Goal: Compare options

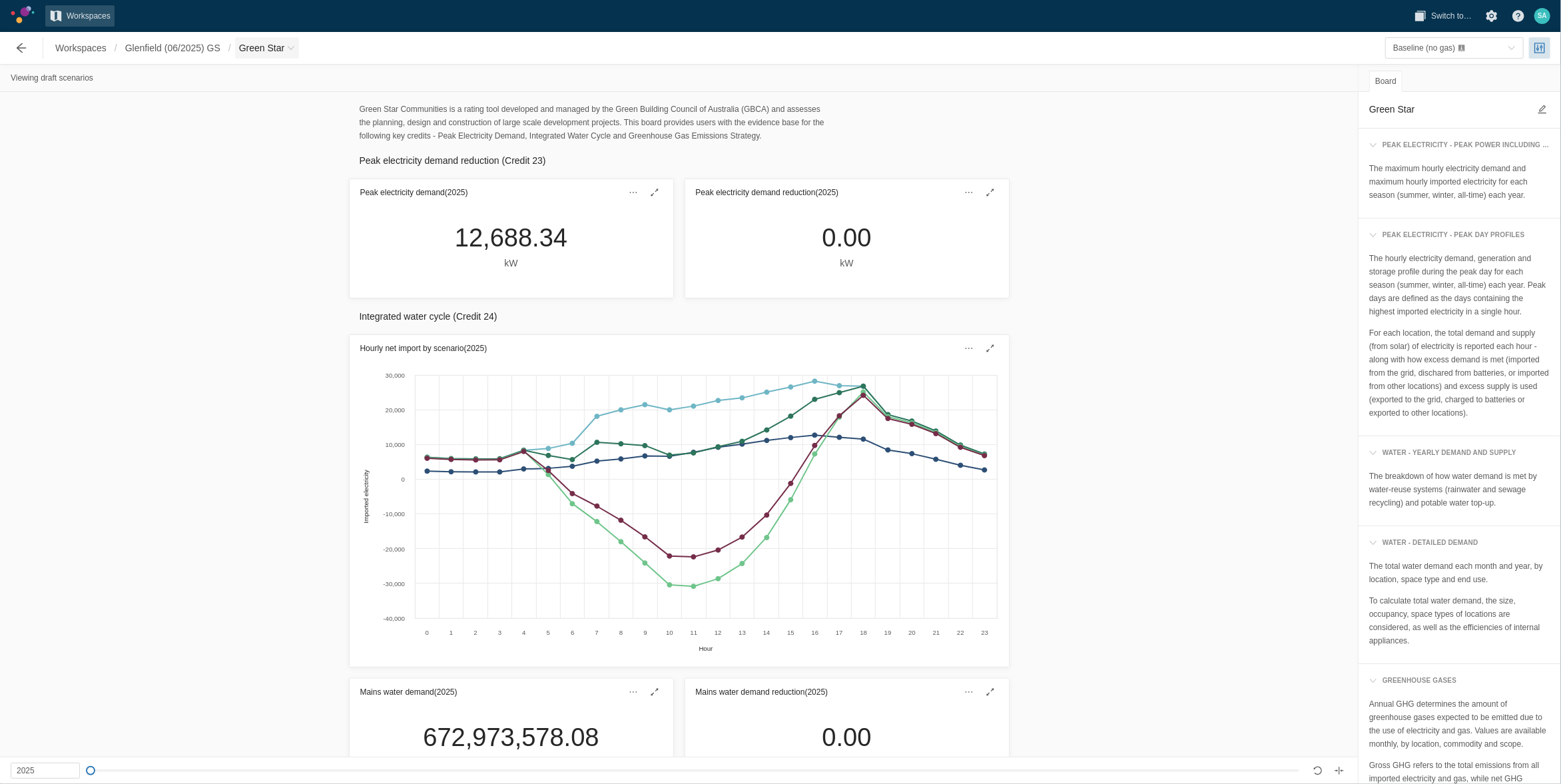
click at [287, 48] on span "Green Star" at bounding box center [267, 48] width 64 height 21
click at [281, 87] on span "Baseline (no gas) (Draft)" at bounding box center [293, 90] width 85 height 10
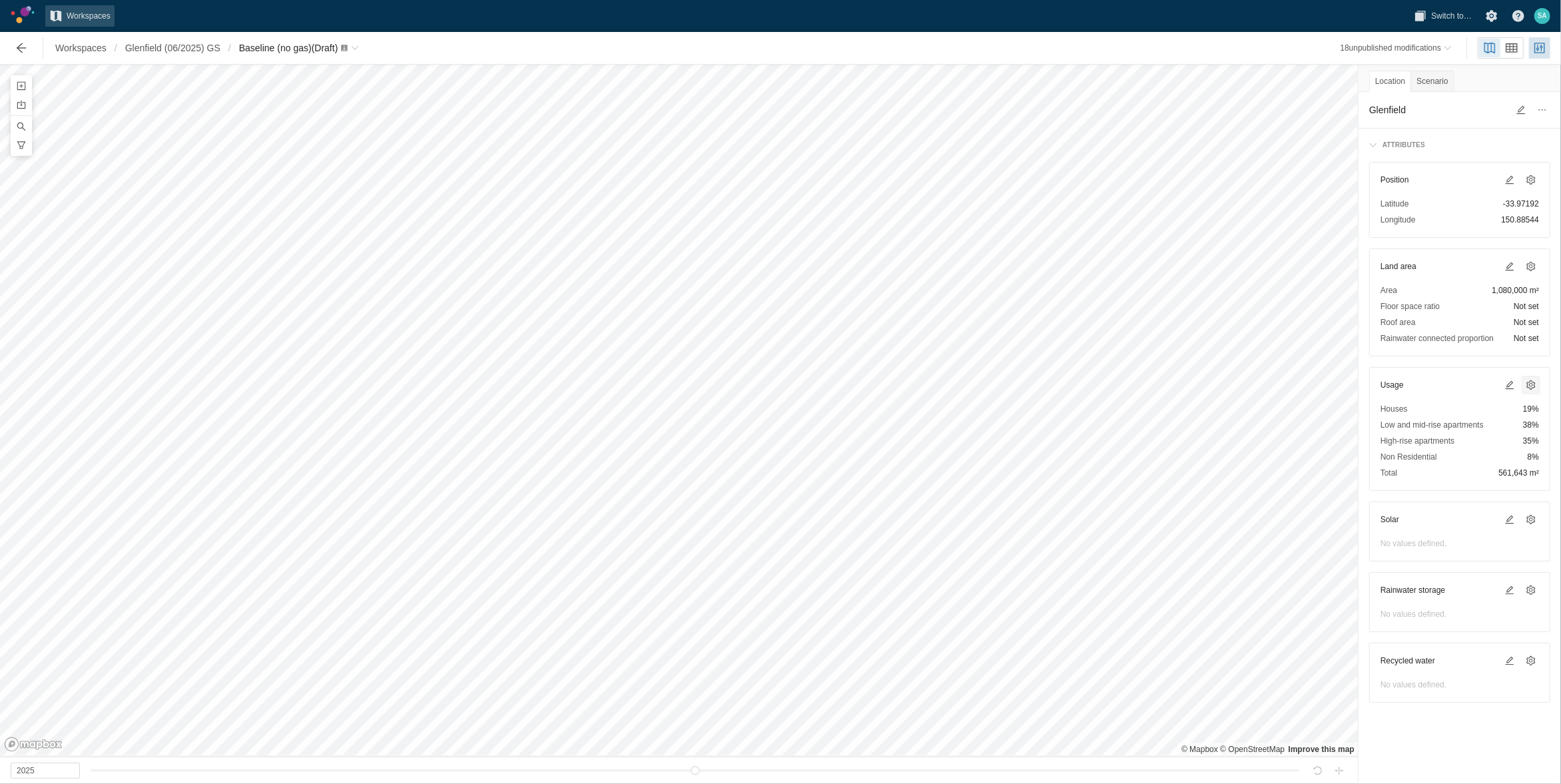
click at [1523, 385] on span at bounding box center [1531, 385] width 16 height 16
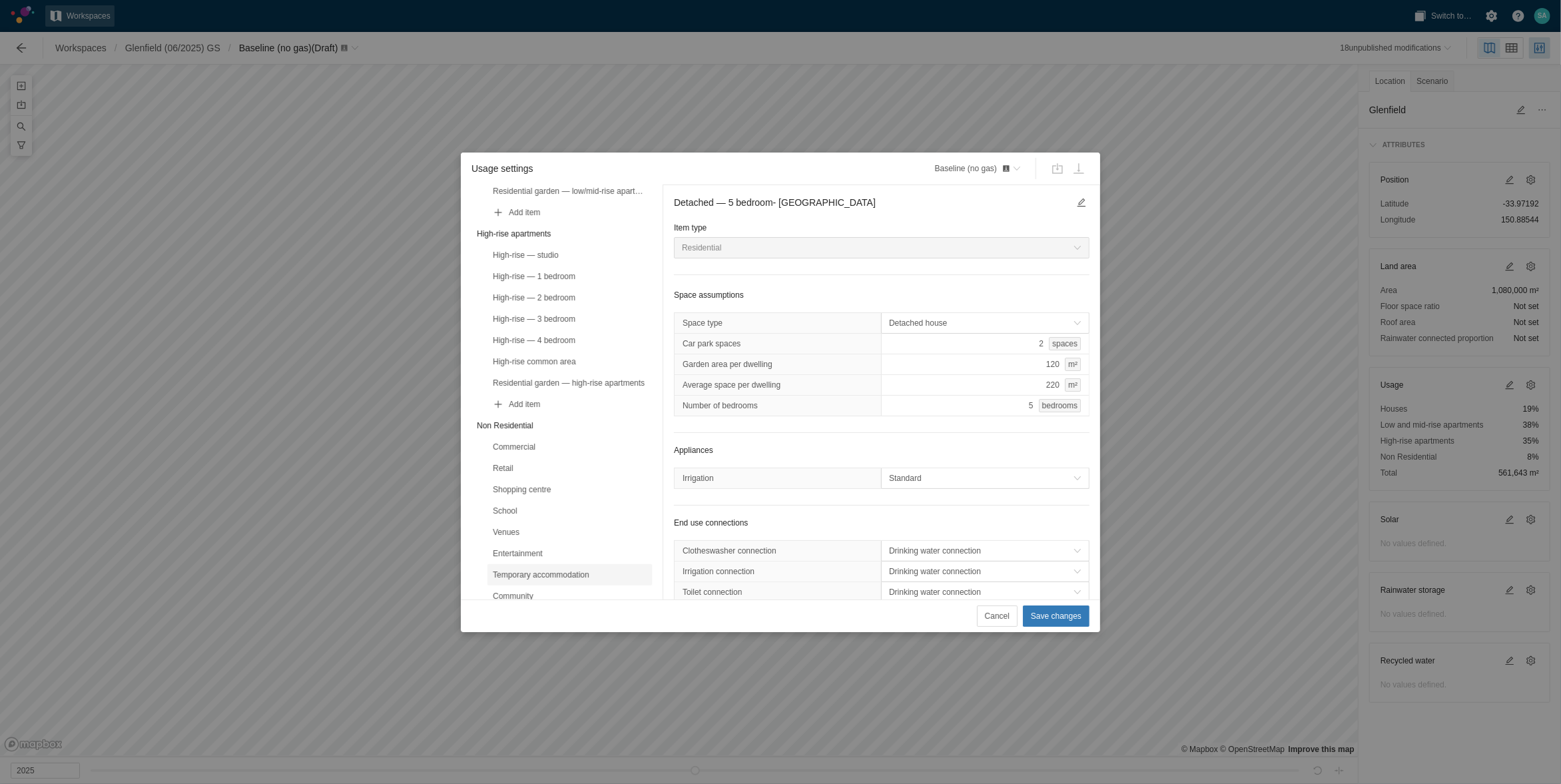
scroll to position [499, 0]
click at [536, 441] on div "Commercial" at bounding box center [570, 445] width 153 height 13
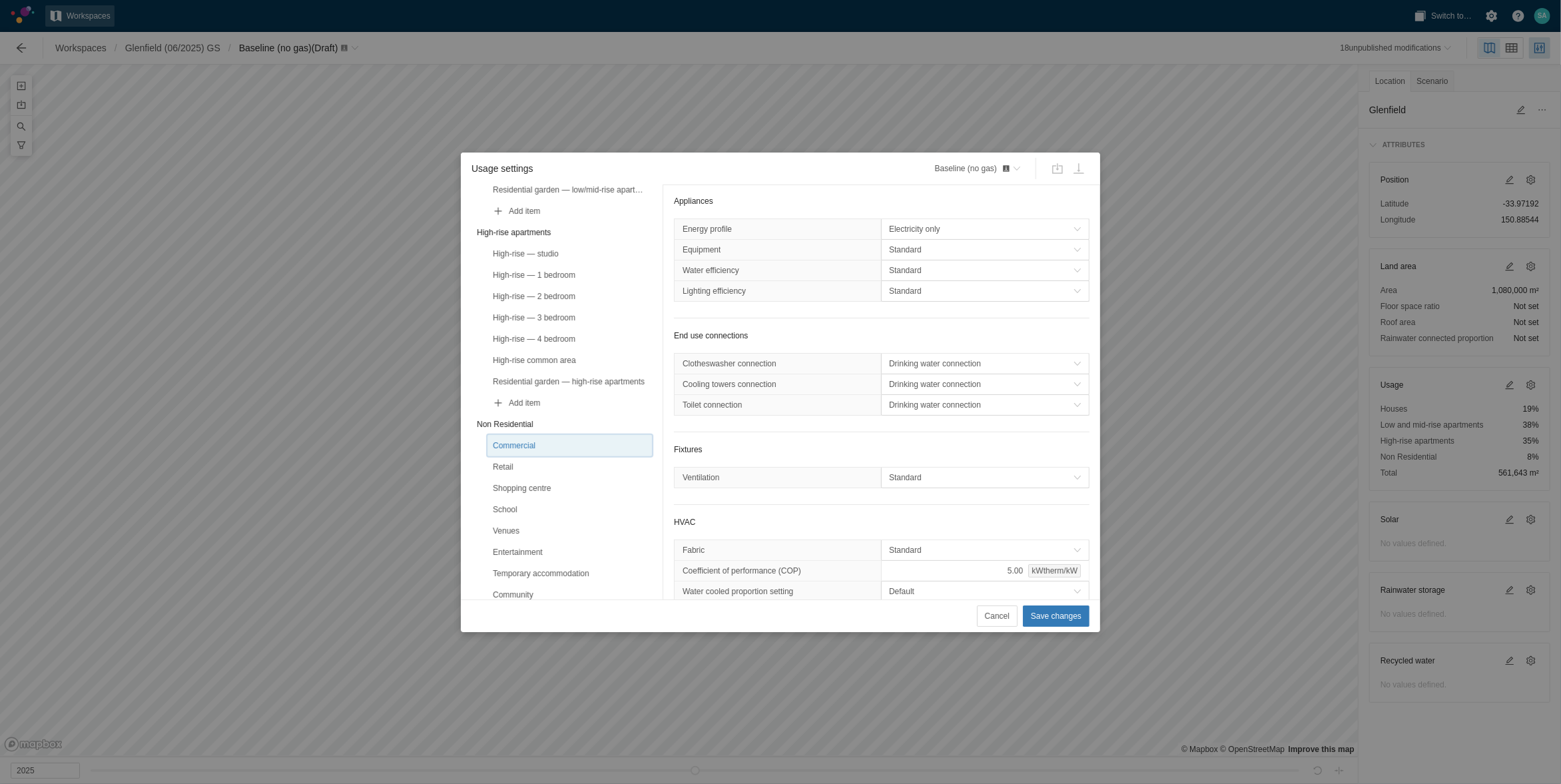
scroll to position [250, 0]
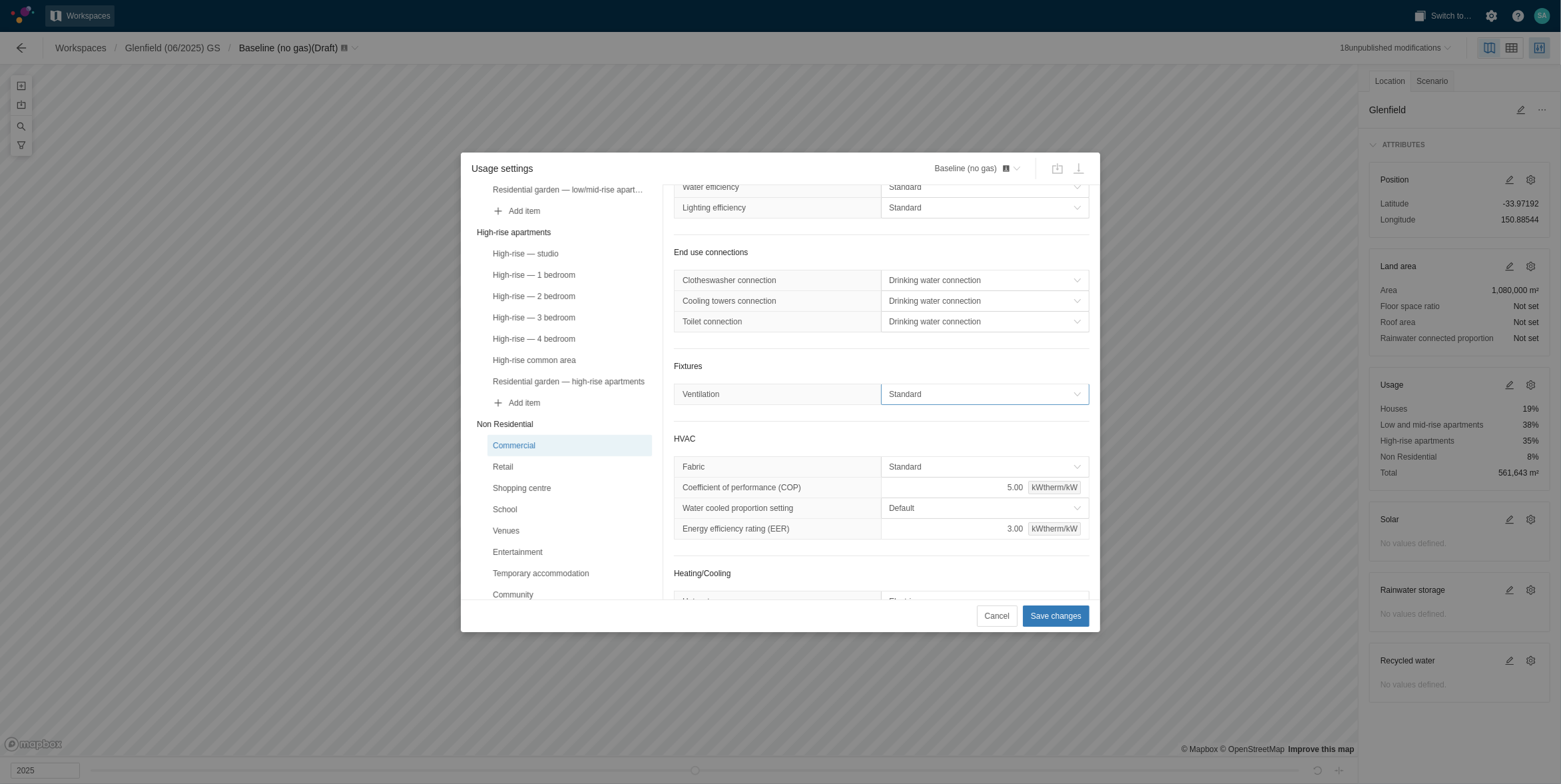
click at [937, 401] on span "Standard" at bounding box center [981, 394] width 184 height 13
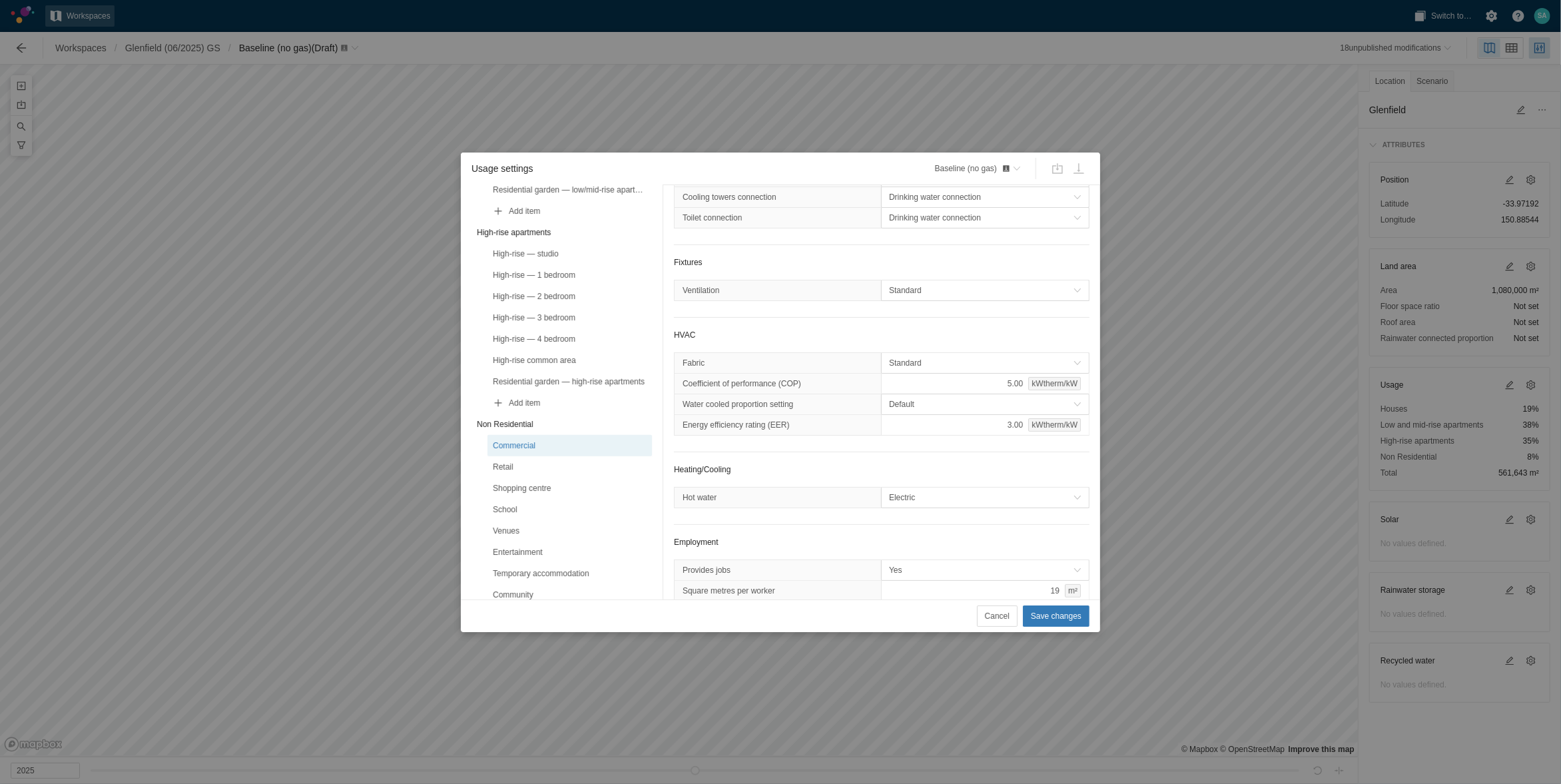
scroll to position [376, 0]
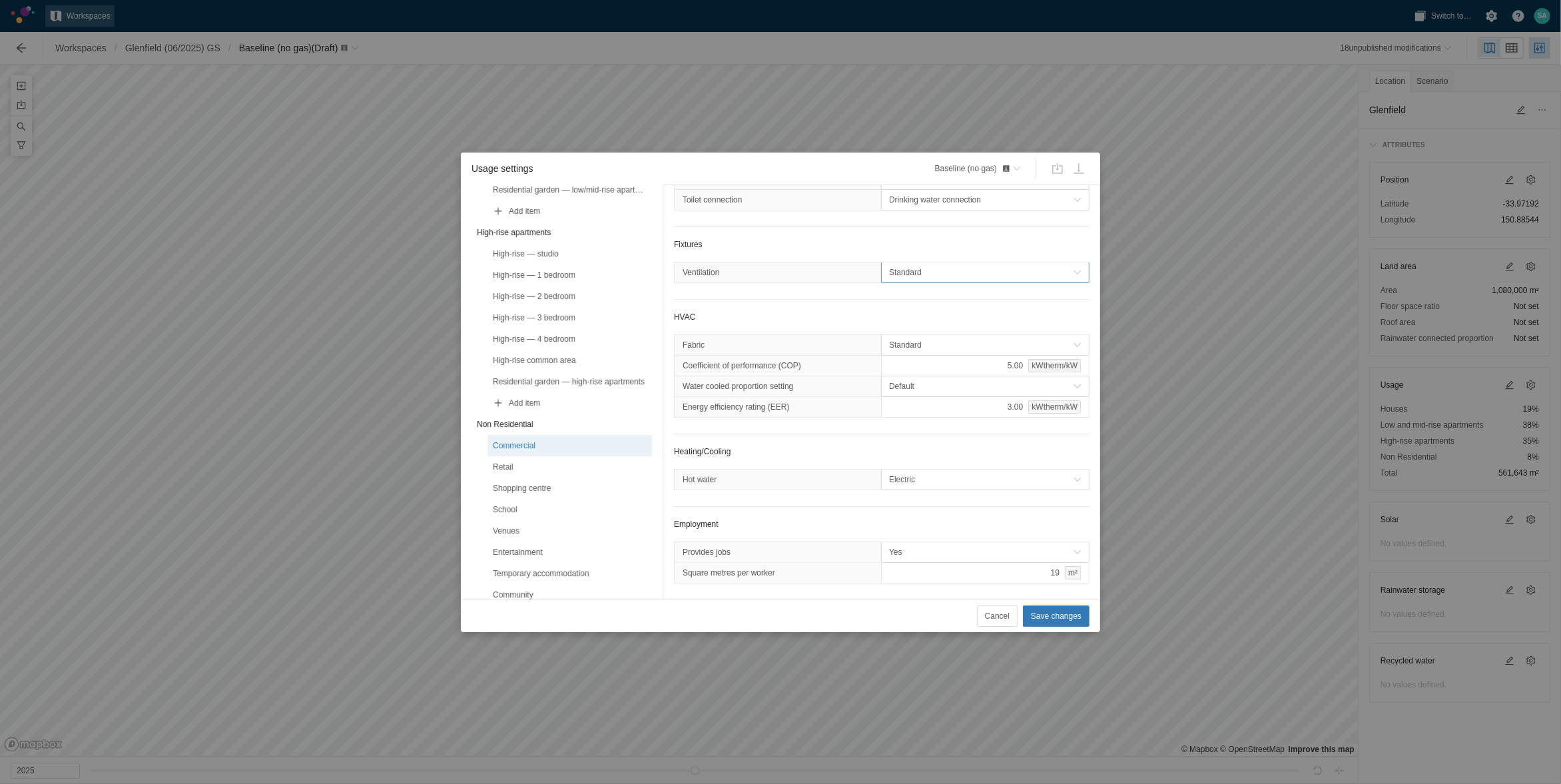
click at [943, 271] on span "Standard" at bounding box center [981, 272] width 184 height 13
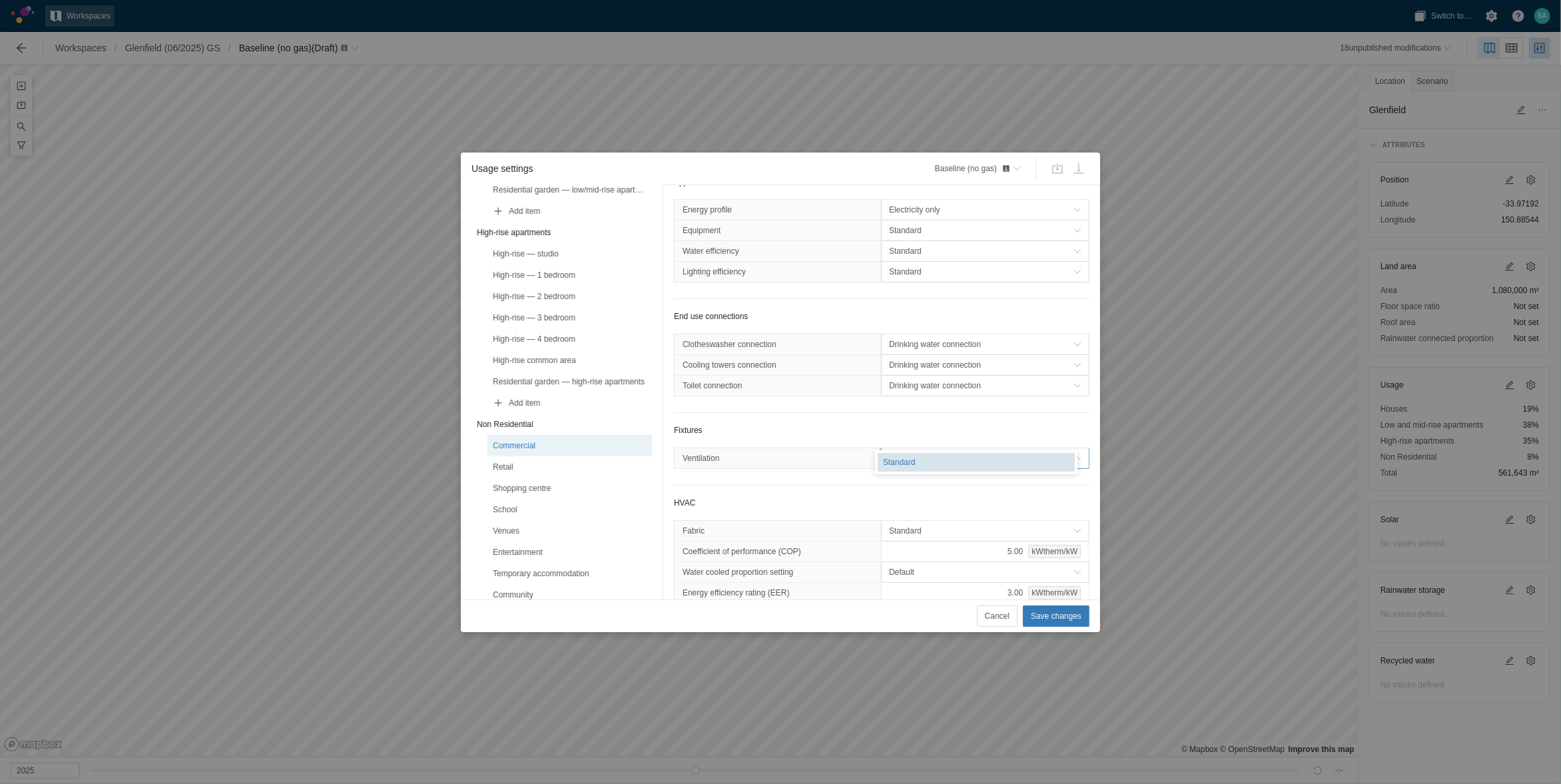
scroll to position [209, 0]
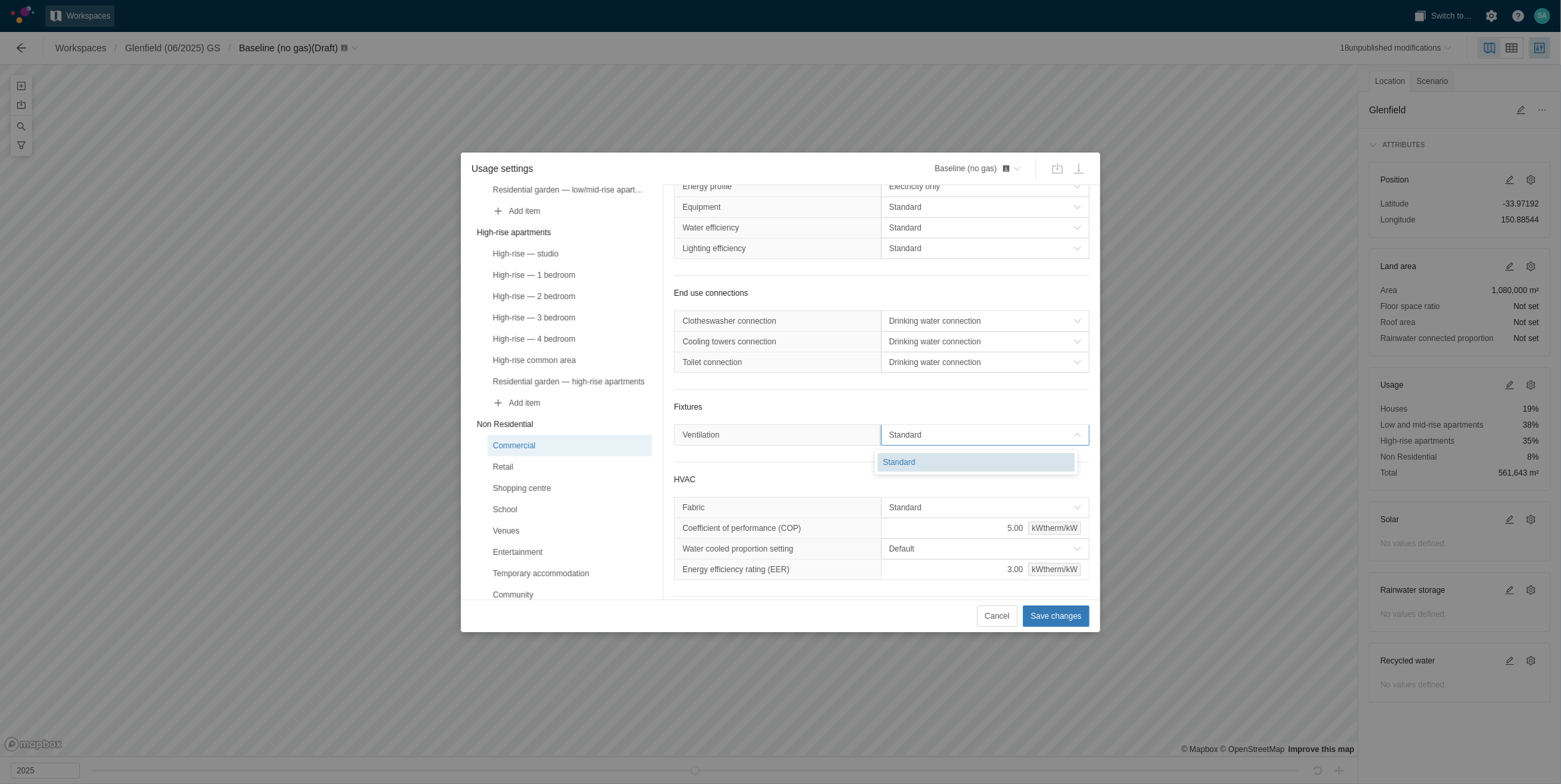
click at [927, 440] on span "Standard" at bounding box center [981, 435] width 184 height 13
click at [1006, 611] on span "Cancel" at bounding box center [997, 616] width 25 height 13
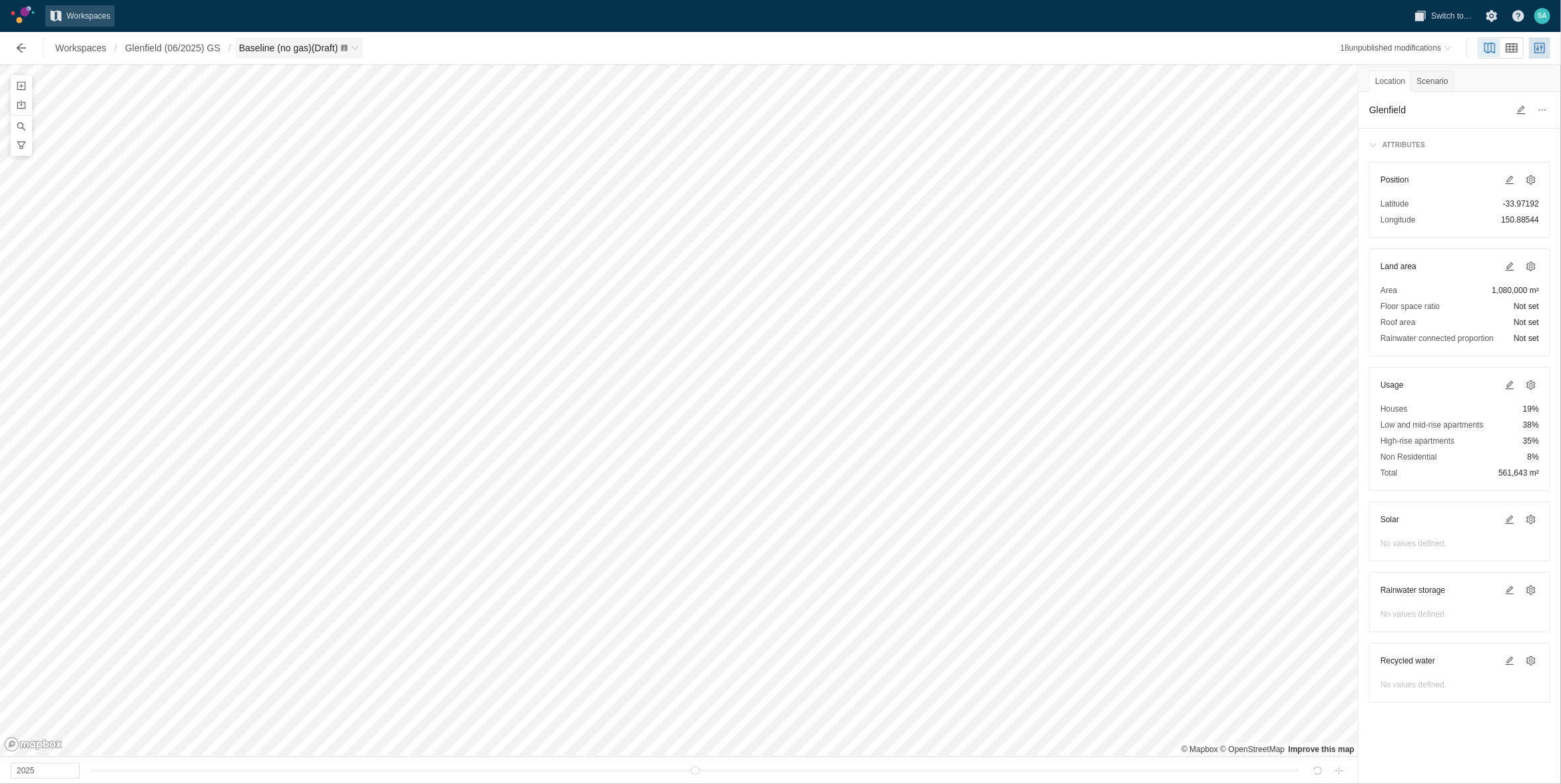
click at [355, 45] on span "Breadcrumb" at bounding box center [355, 48] width 8 height 8
click at [296, 148] on span "Proposed scenario 3- More improvements + solar PV, rainwater tank- selected sce…" at bounding box center [416, 146] width 332 height 10
